Goal: Task Accomplishment & Management: Use online tool/utility

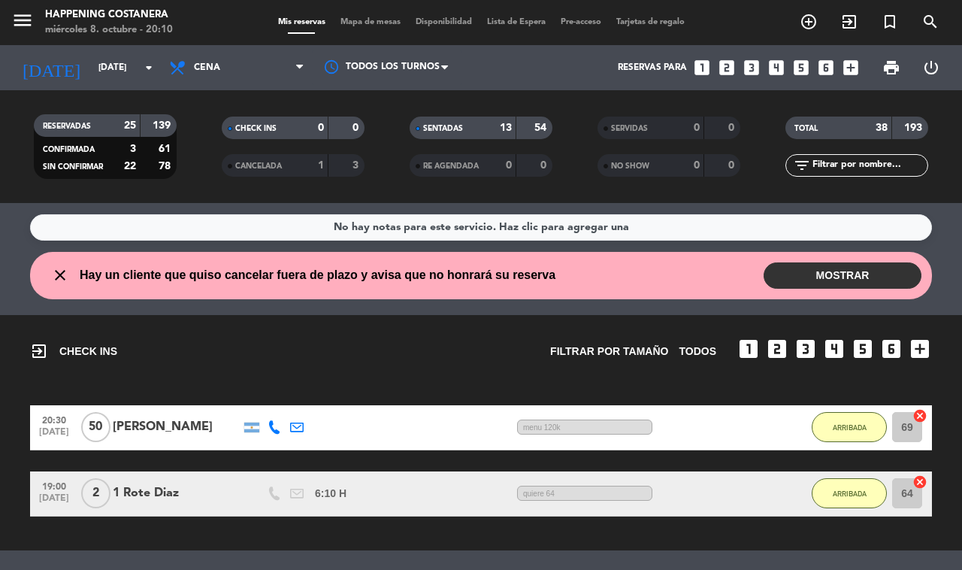
click at [352, 20] on span "Mapa de mesas" at bounding box center [370, 22] width 75 height 8
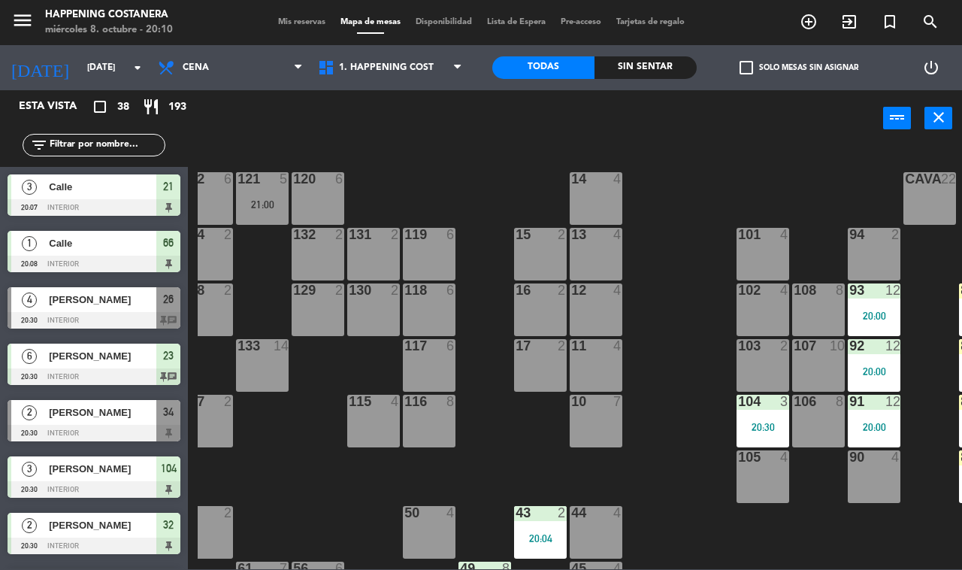
scroll to position [0, 128]
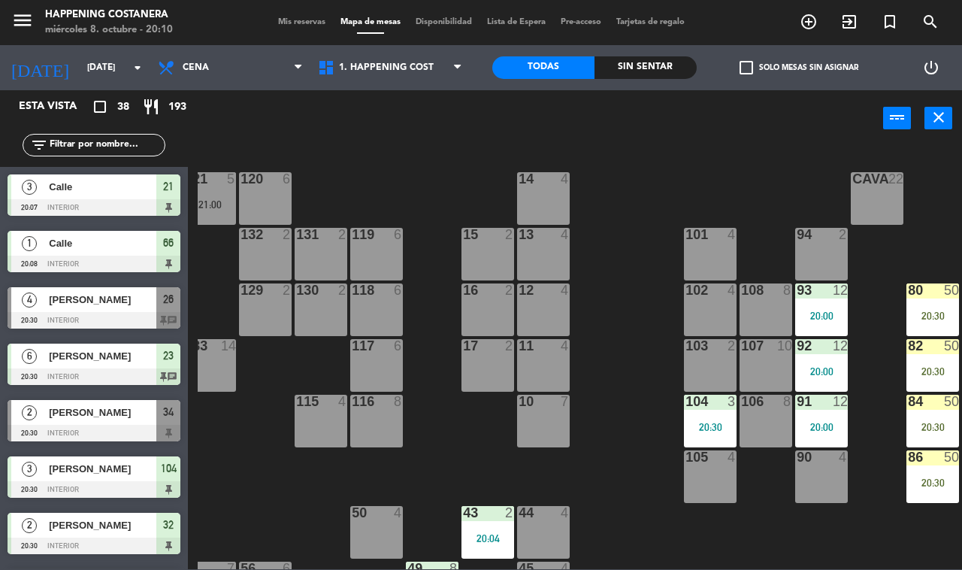
click at [818, 372] on div "20:00" at bounding box center [822, 371] width 53 height 11
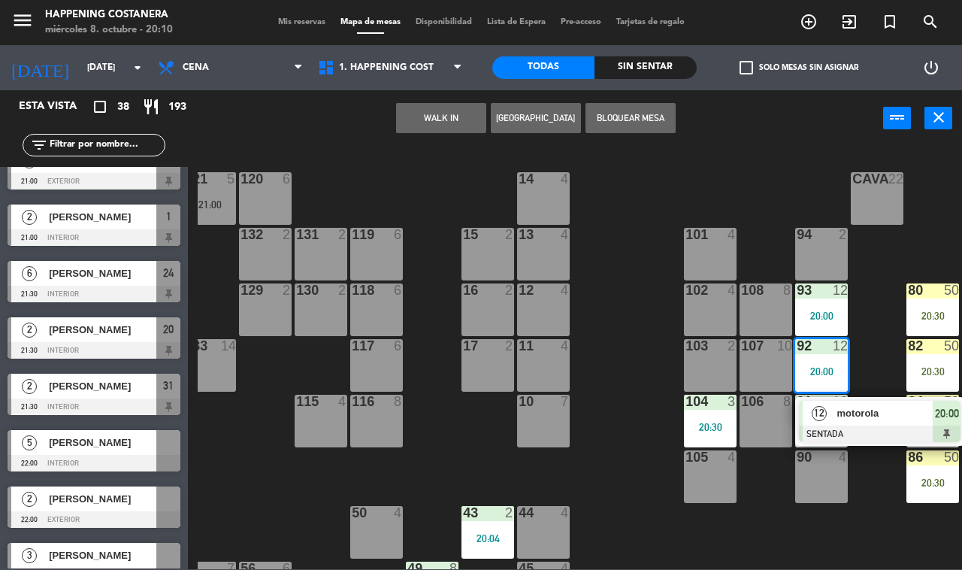
scroll to position [1742, 0]
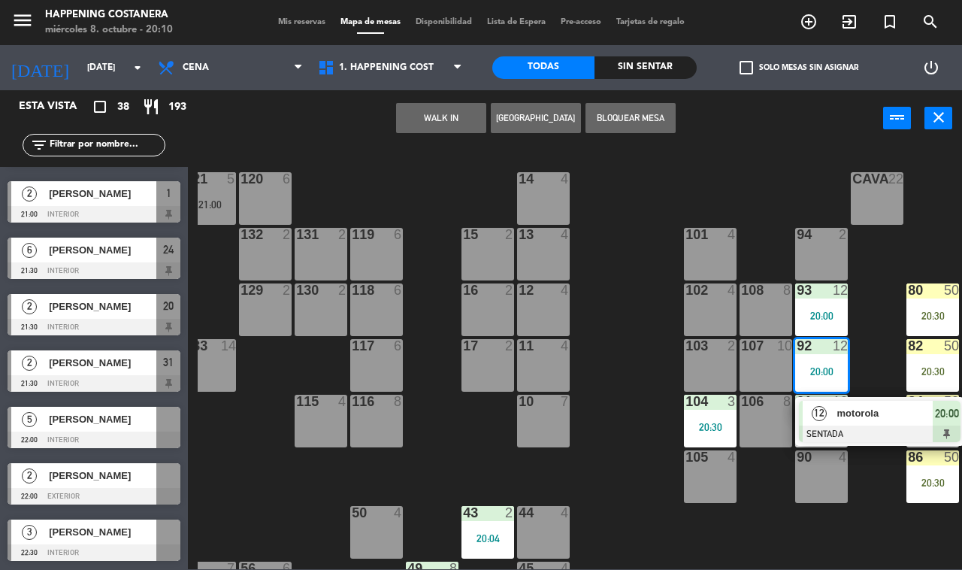
click at [332, 171] on div "69 50 20:30 122 6 121 5 21:00 120 6 14 4 CAVA 22 101 4 94 2 70 50 20:30 123 6 1…" at bounding box center [580, 357] width 765 height 423
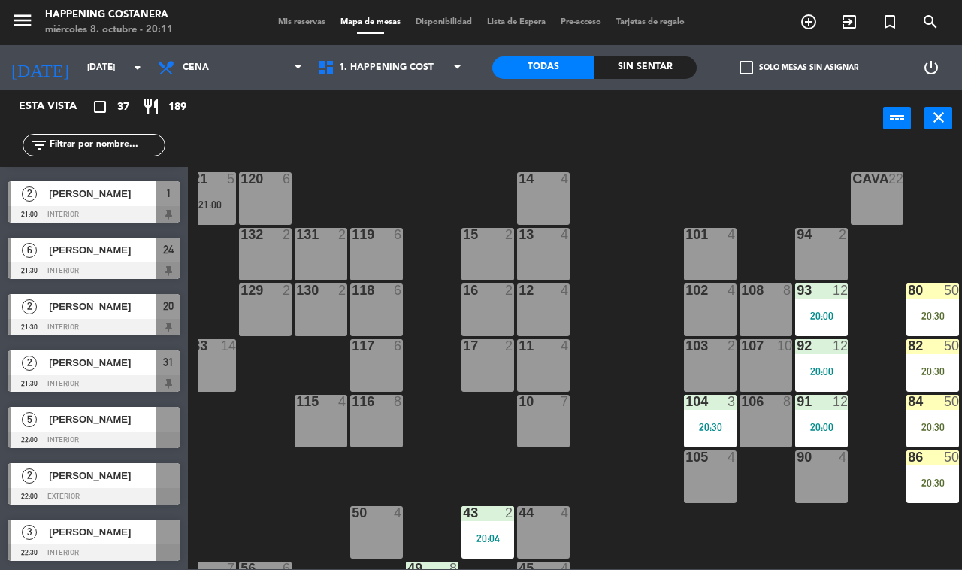
scroll to position [1685, 0]
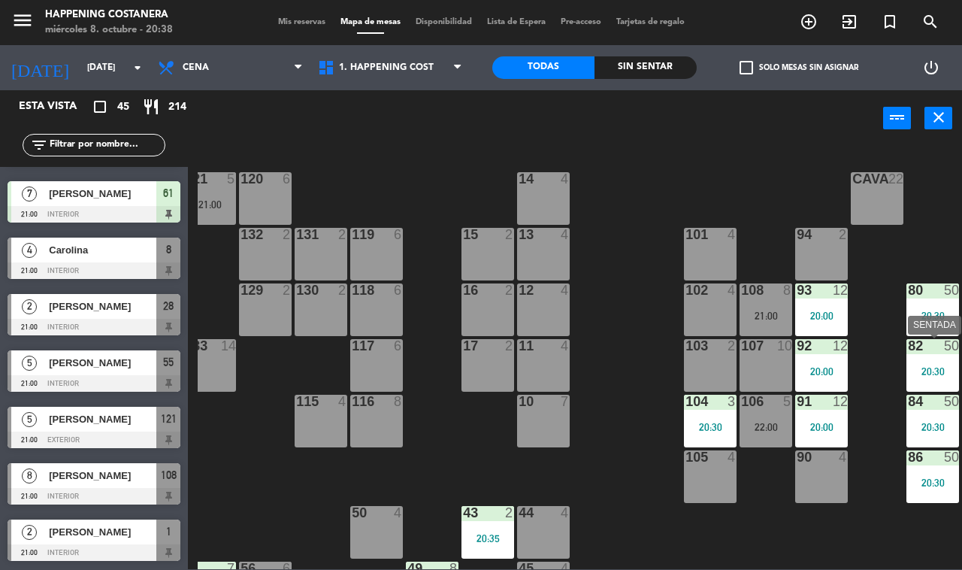
click at [923, 366] on div "20:30" at bounding box center [933, 371] width 53 height 11
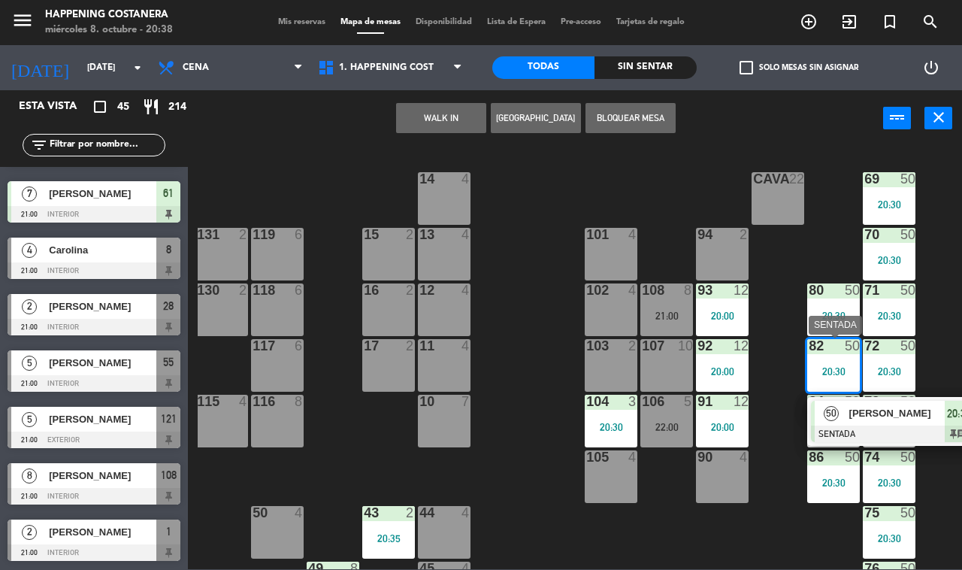
click at [856, 415] on span "[PERSON_NAME]" at bounding box center [898, 413] width 96 height 16
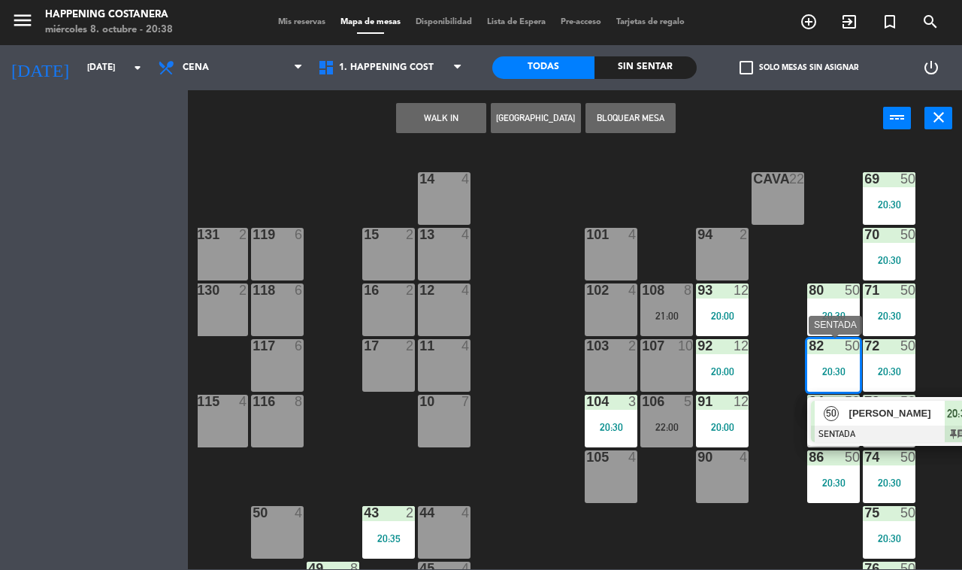
scroll to position [0, 192]
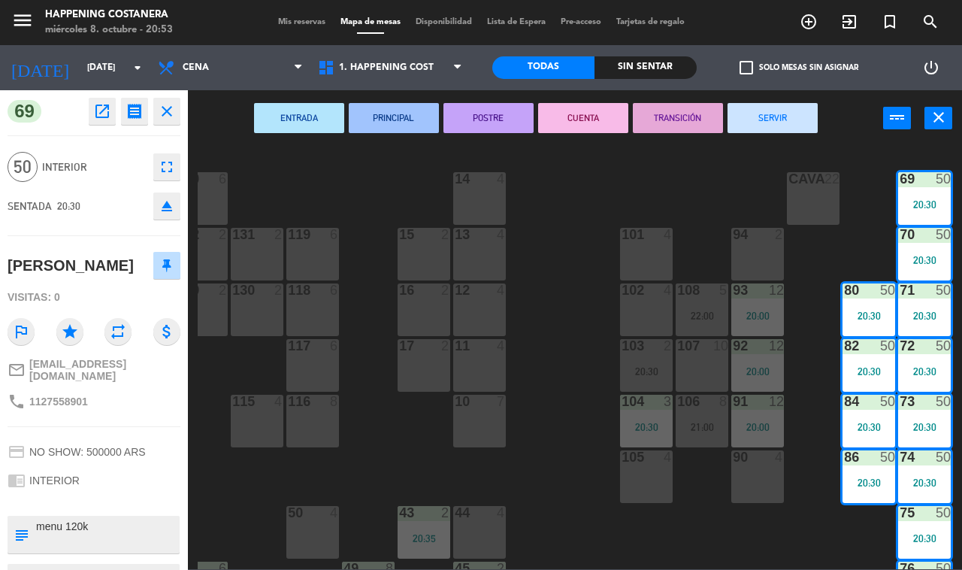
click at [590, 312] on div "69 50 20:30 122 6 121 5 21:00 120 6 14 4 CAVA 22 101 4 94 2 70 50 20:30 123 2 2…" at bounding box center [580, 357] width 765 height 423
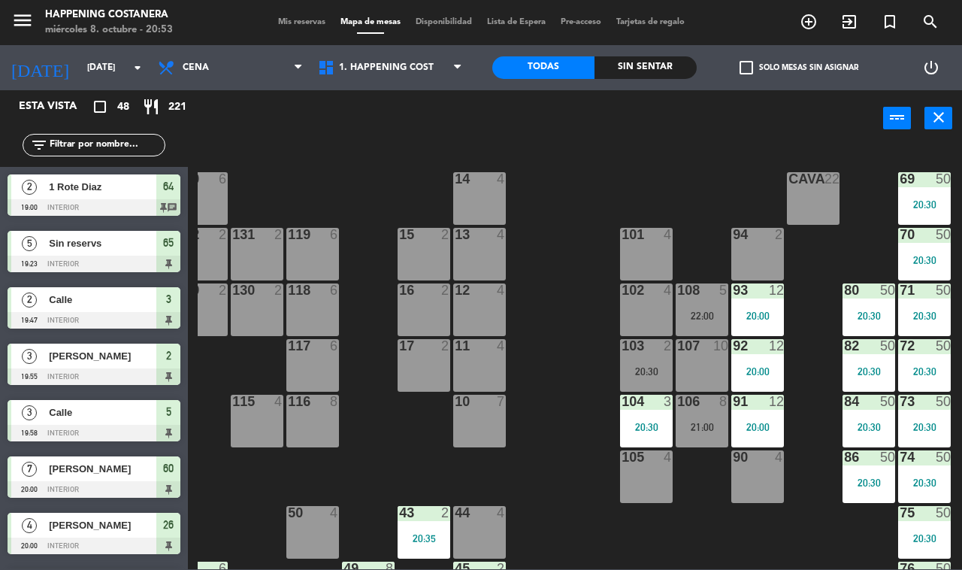
click at [104, 144] on input "text" at bounding box center [106, 145] width 117 height 17
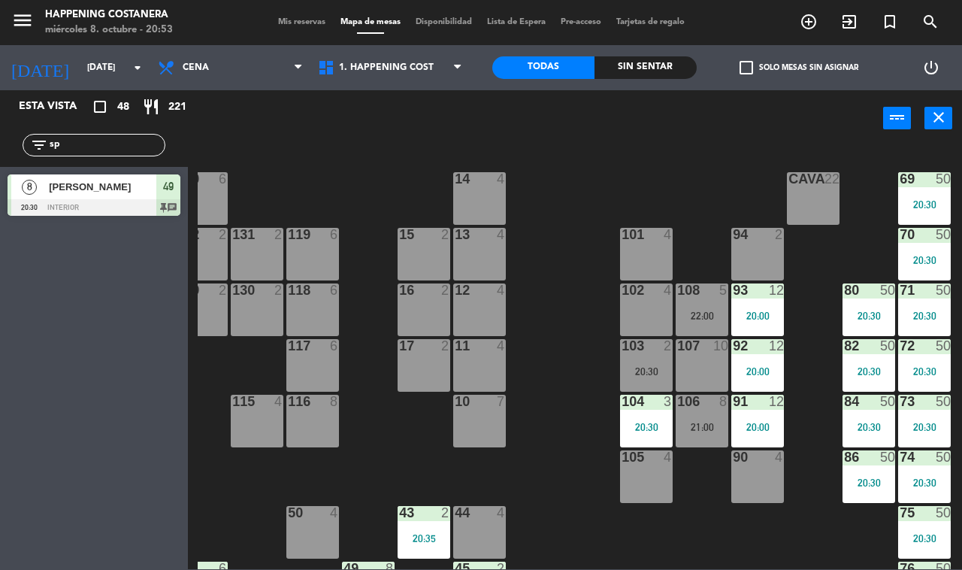
type input "sp"
click at [100, 189] on div "8 [PERSON_NAME] 20:30 INTERIOR 49 chat" at bounding box center [94, 195] width 188 height 56
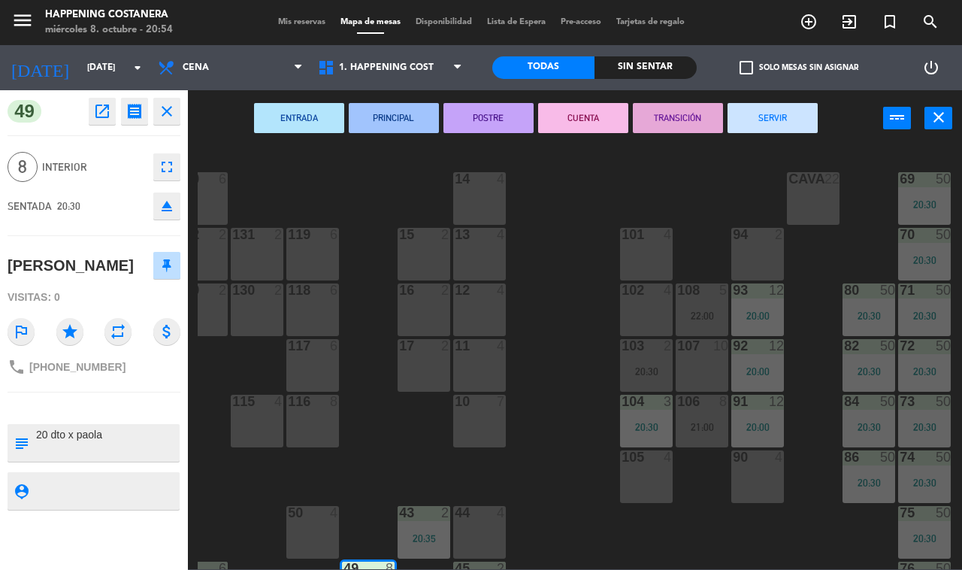
click at [265, 499] on div "69 50 20:30 122 6 121 5 21:00 120 6 14 4 CAVA 22 101 4 94 2 70 50 20:30 123 2 2…" at bounding box center [580, 357] width 765 height 423
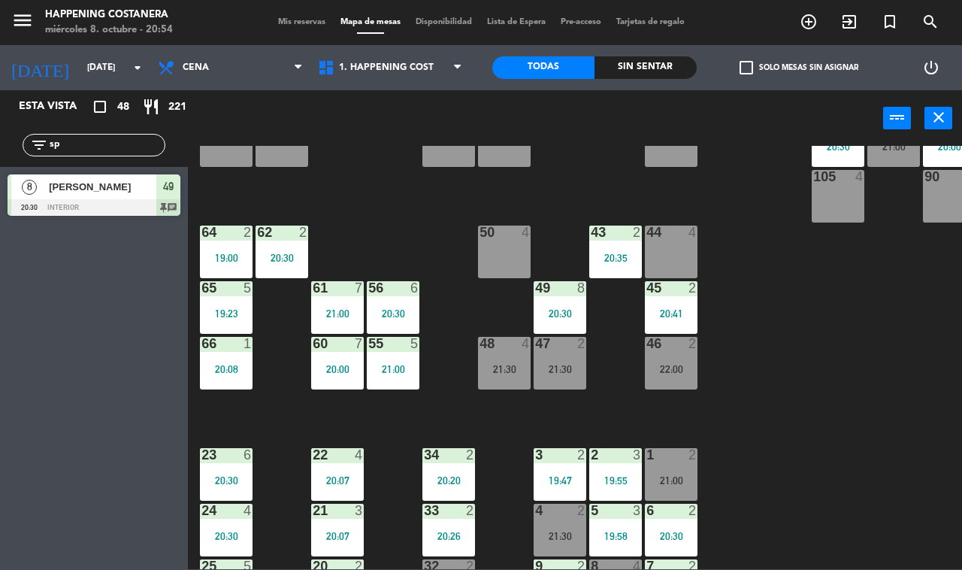
scroll to position [282, 0]
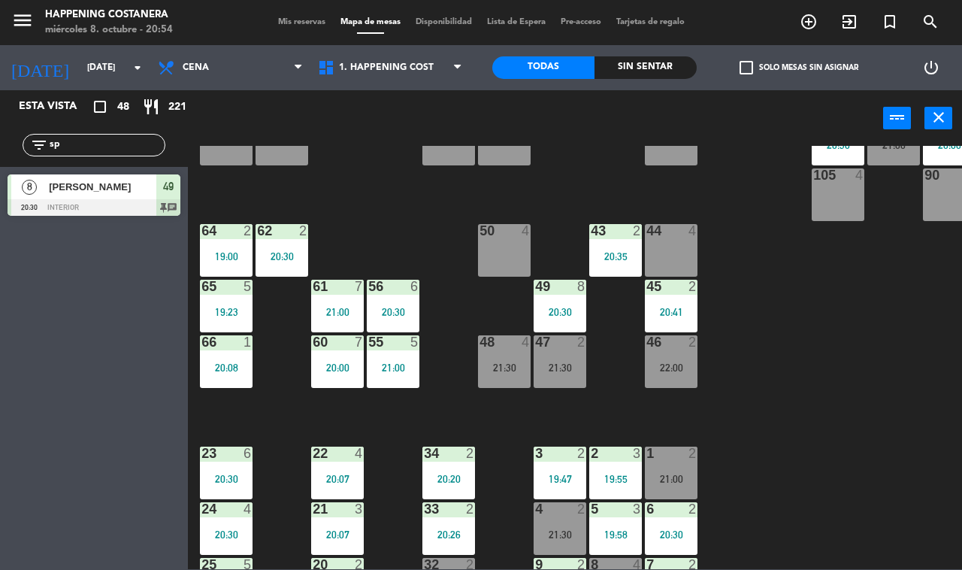
click at [571, 322] on div "49 8 20:30" at bounding box center [560, 306] width 53 height 53
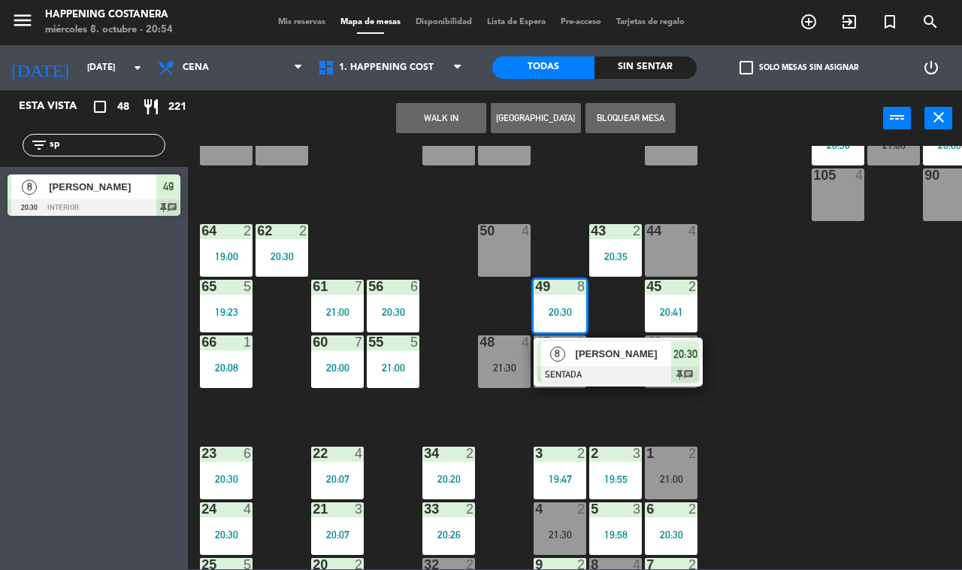
click at [591, 350] on span "[PERSON_NAME]" at bounding box center [624, 354] width 96 height 16
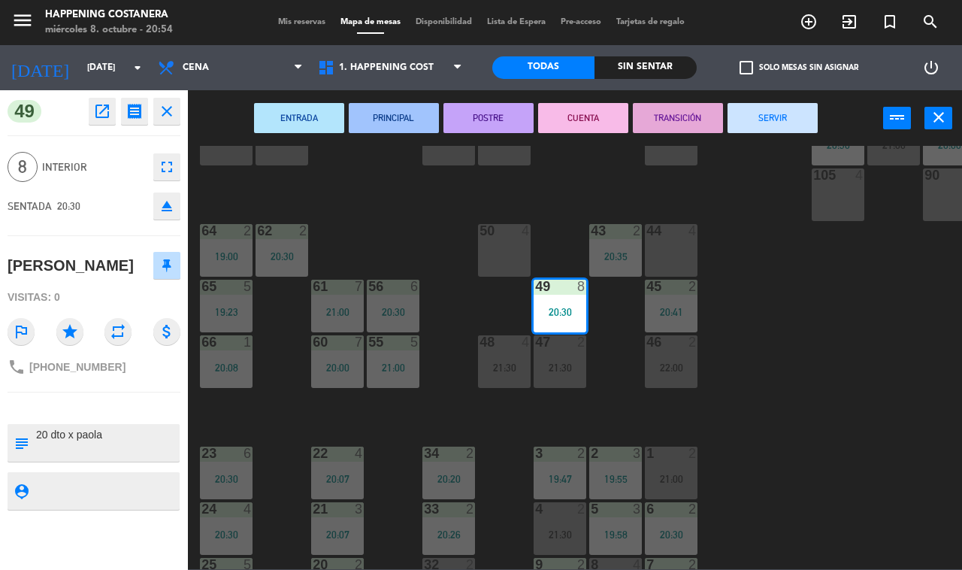
click at [795, 419] on div "69 50 20:30 122 6 121 5 21:00 120 6 14 4 CAVA 22 101 4 94 2 70 50 20:30 123 2 2…" at bounding box center [580, 357] width 765 height 423
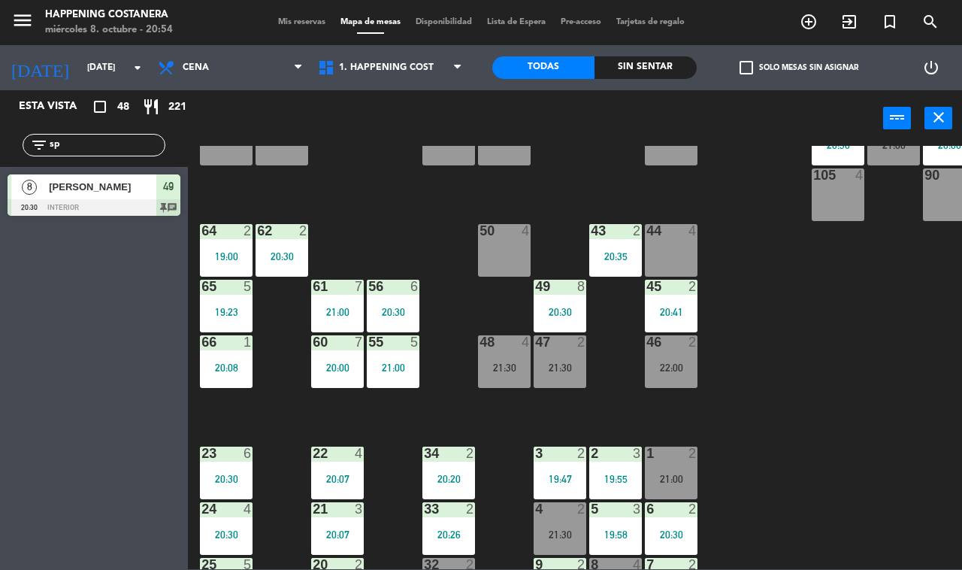
click at [771, 384] on div "69 50 20:30 122 6 121 5 21:00 120 6 14 4 CAVA 22 101 4 94 2 70 50 20:30 123 2 2…" at bounding box center [580, 357] width 765 height 423
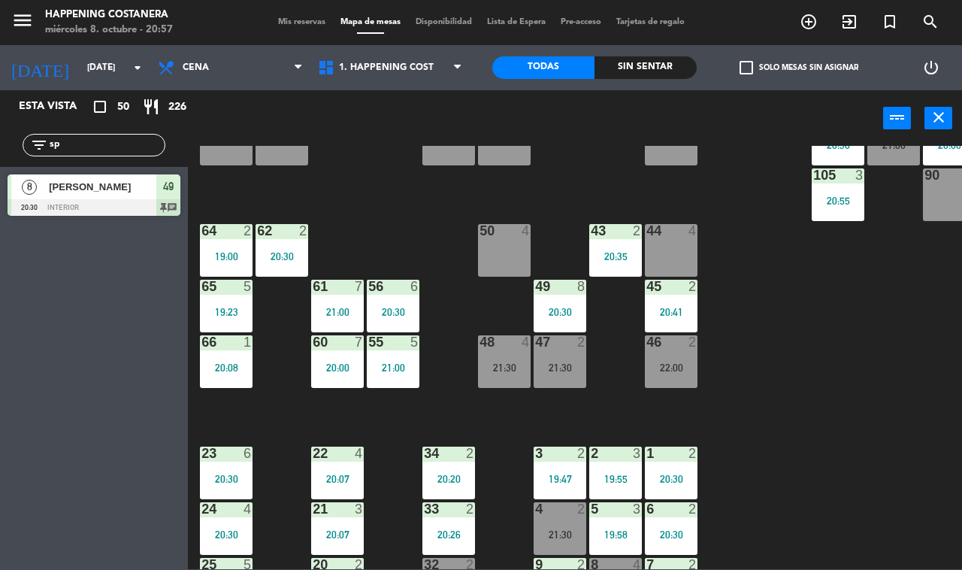
click at [560, 308] on div "20:30" at bounding box center [560, 312] width 53 height 11
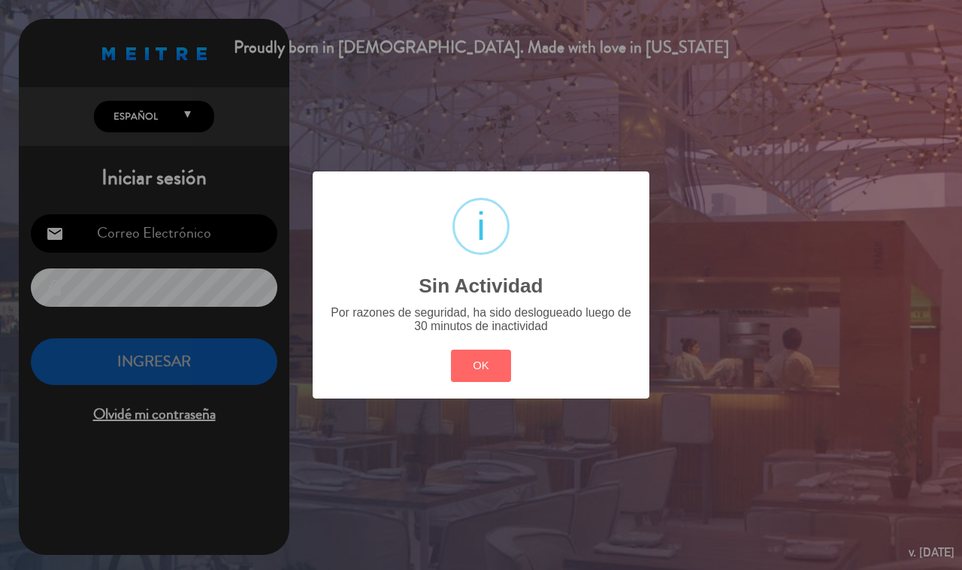
type input "[EMAIL_ADDRESS][DOMAIN_NAME]"
